Goal: Information Seeking & Learning: Learn about a topic

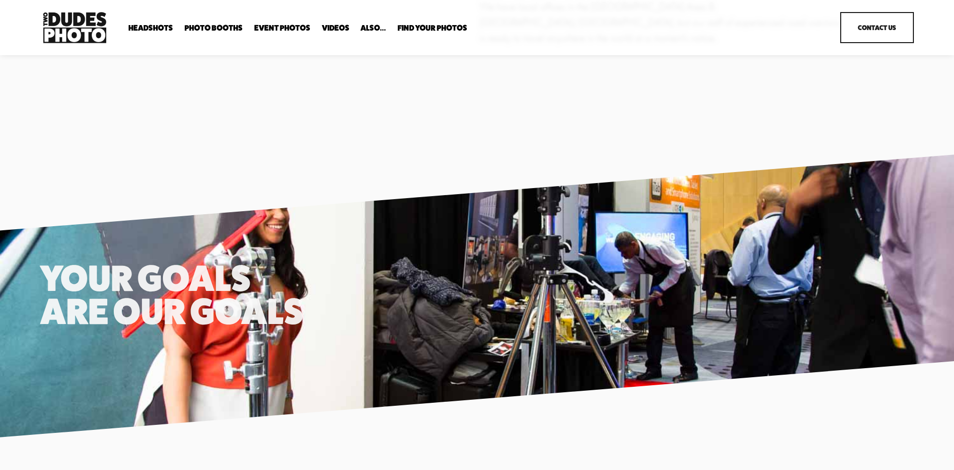
scroll to position [2145, 0]
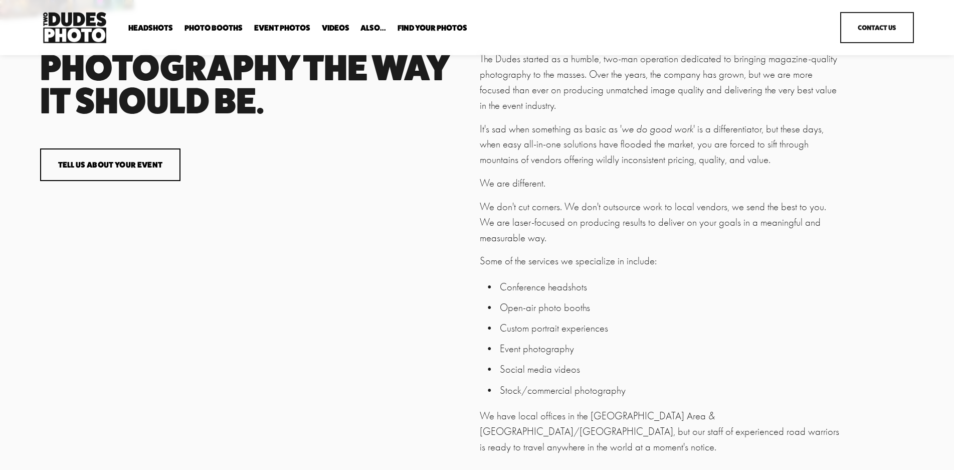
click at [136, 28] on span "Headshots" at bounding box center [150, 28] width 45 height 8
click at [188, 26] on span "Photo Booths" at bounding box center [213, 28] width 58 height 8
click at [211, 28] on span "Photo Booths" at bounding box center [213, 28] width 58 height 8
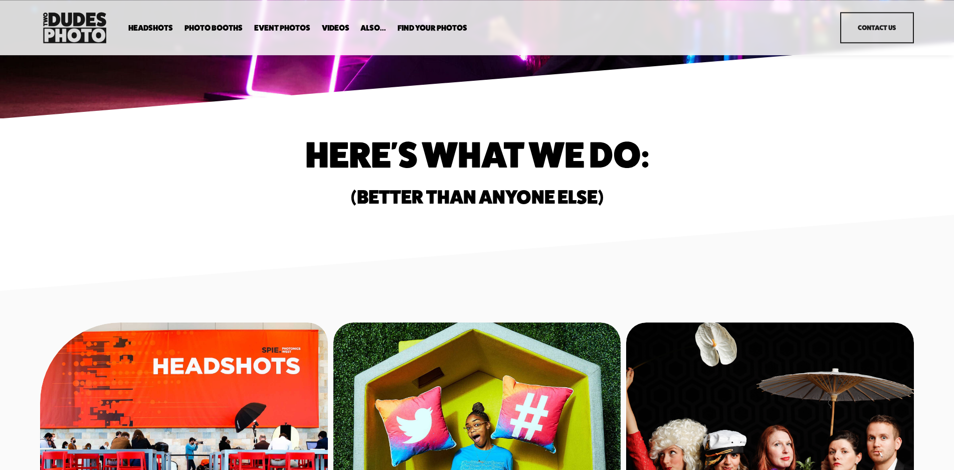
scroll to position [372, 0]
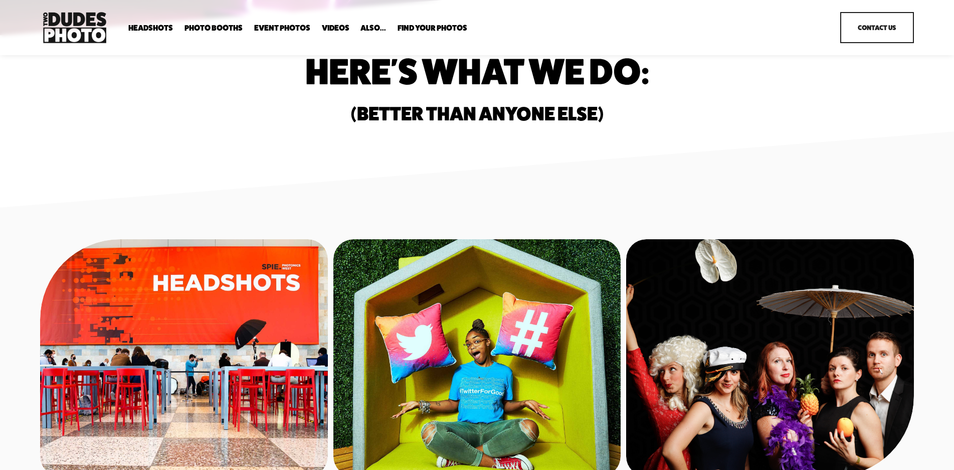
click at [0, 0] on span "Party Booth" at bounding box center [0, 0] width 0 height 0
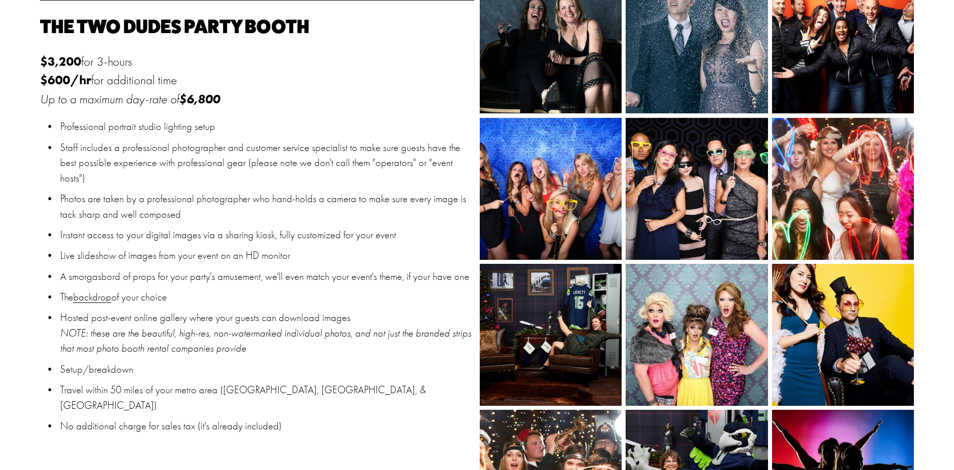
scroll to position [886, 0]
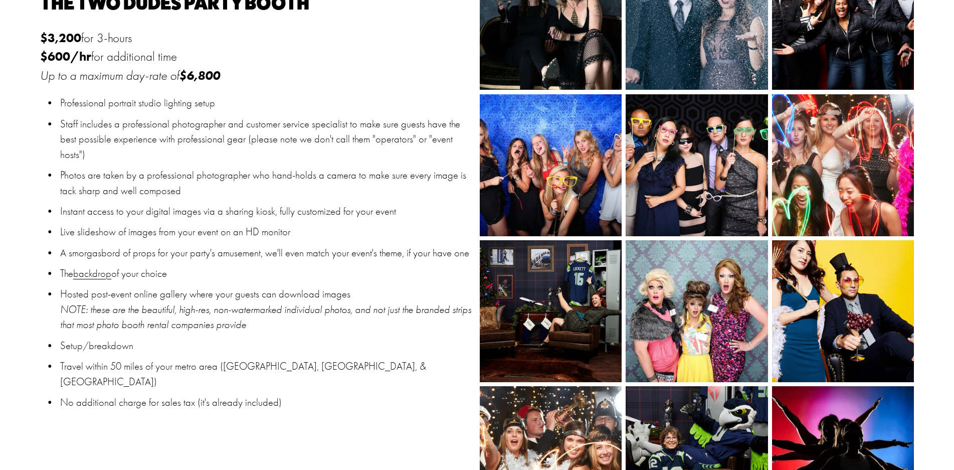
click at [103, 267] on link "backdrop" at bounding box center [92, 273] width 38 height 12
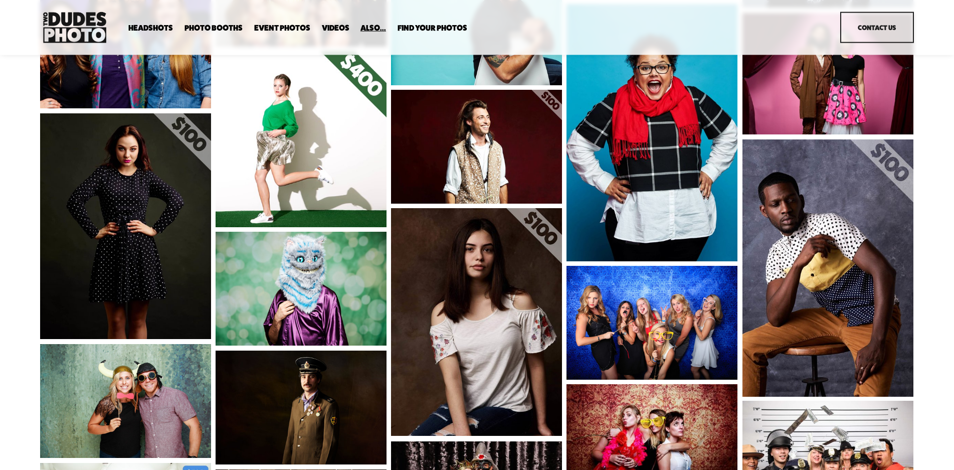
scroll to position [682, 0]
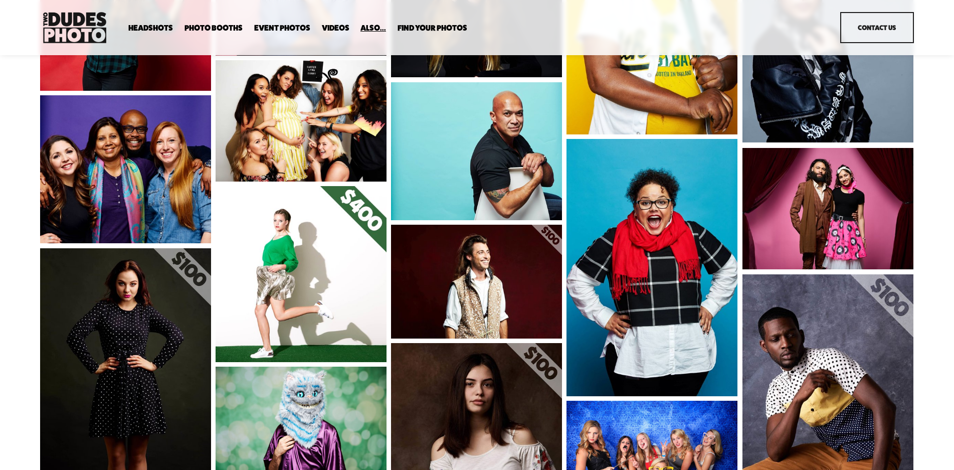
click at [341, 267] on img at bounding box center [301, 274] width 171 height 176
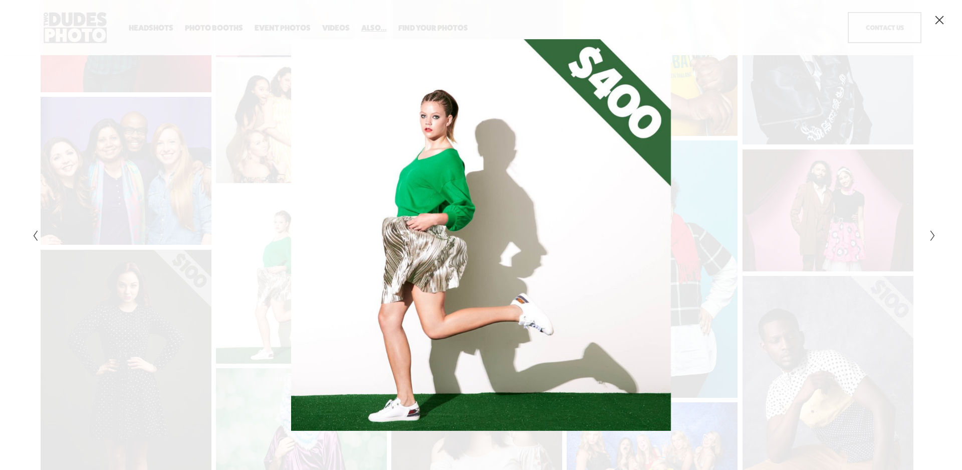
click at [341, 267] on div "Gallery" at bounding box center [255, 235] width 452 height 392
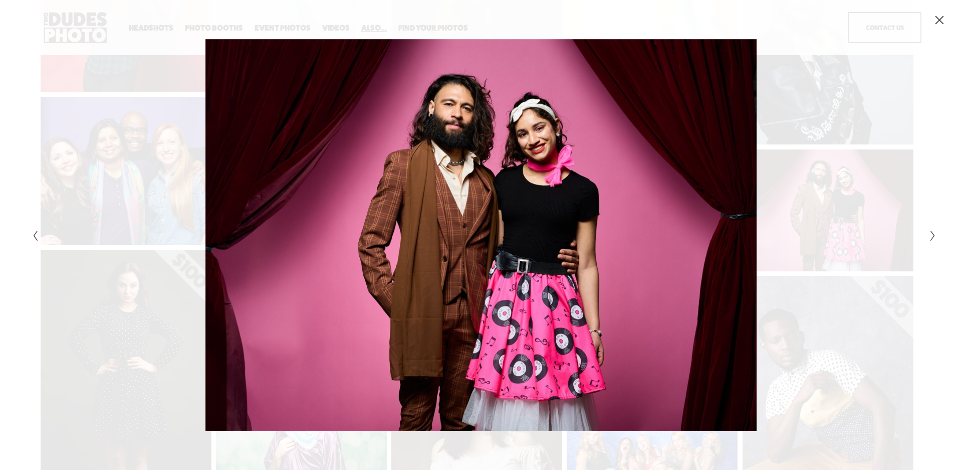
click at [341, 267] on div "Gallery" at bounding box center [255, 235] width 452 height 392
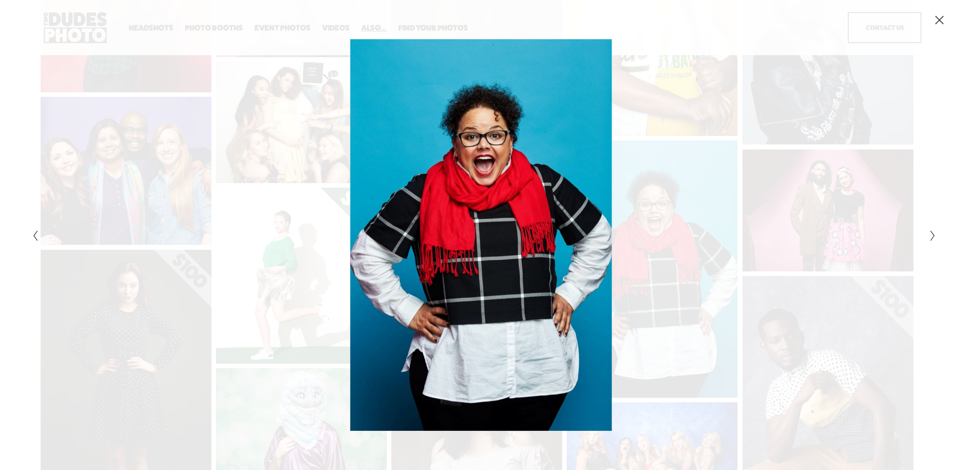
click at [942, 25] on icon "Close" at bounding box center [940, 20] width 10 height 10
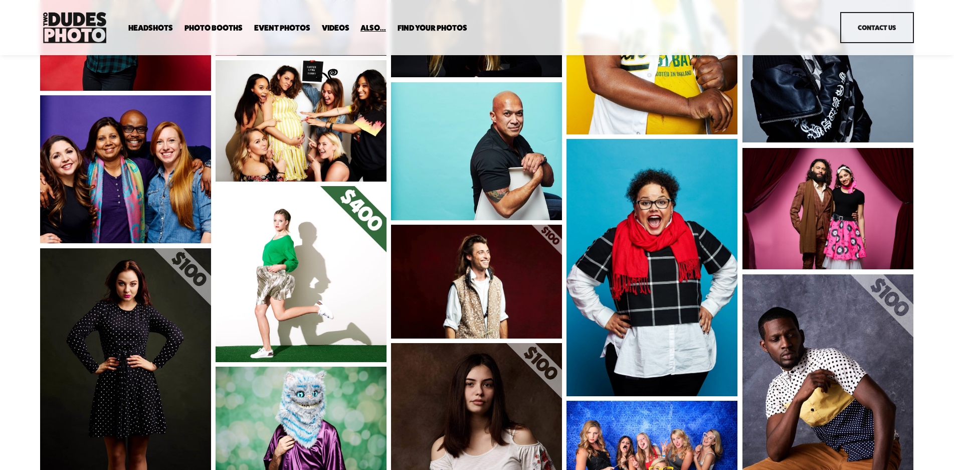
click at [270, 28] on link "Event Photos" at bounding box center [282, 29] width 56 height 10
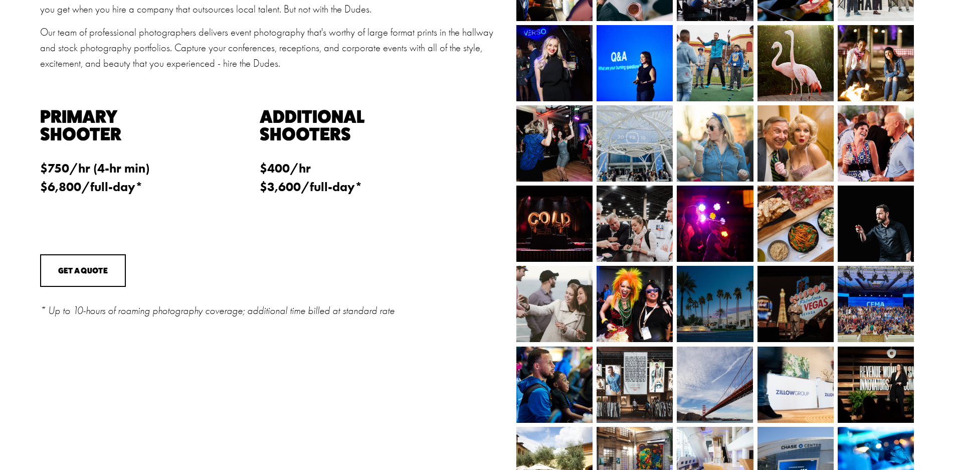
scroll to position [409, 0]
